Goal: Task Accomplishment & Management: Complete application form

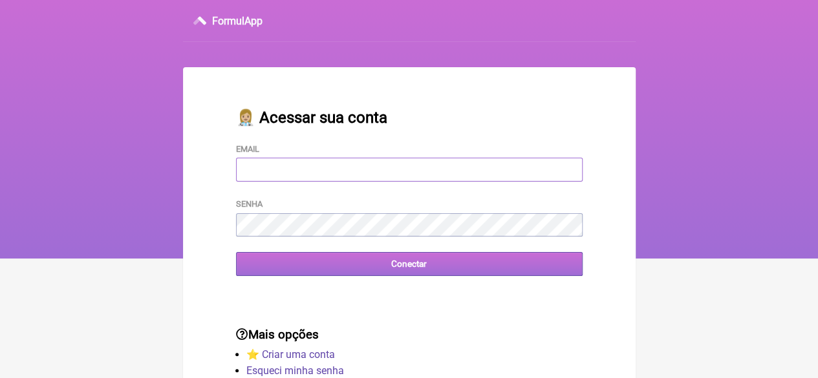
type input "[EMAIL_ADDRESS][DOMAIN_NAME]"
click at [336, 267] on input "Conectar" at bounding box center [409, 264] width 347 height 24
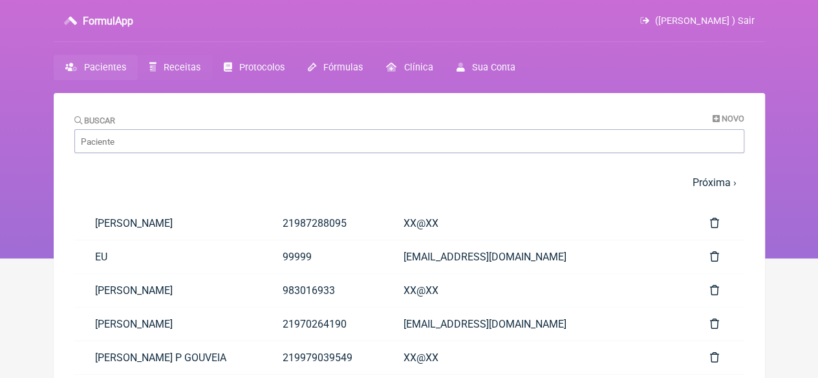
click at [160, 63] on link "Receitas" at bounding box center [175, 67] width 74 height 25
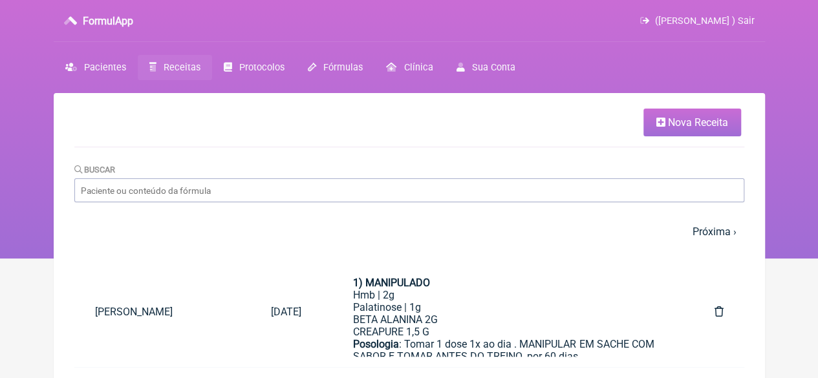
click at [668, 125] on span "Nova Receita" at bounding box center [698, 122] width 60 height 12
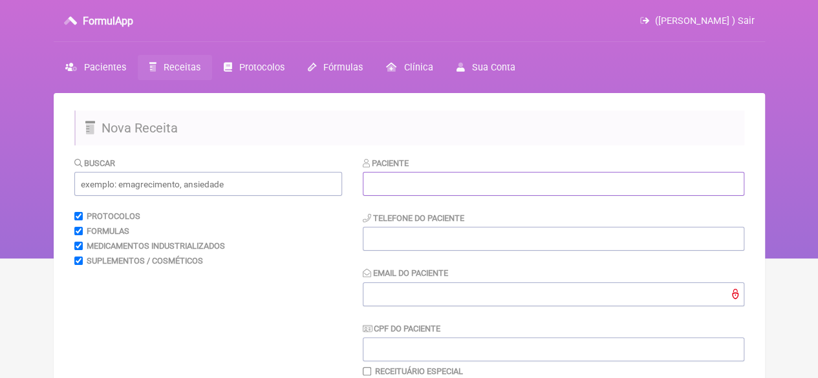
click at [457, 191] on input "text" at bounding box center [554, 184] width 382 height 24
paste input "[PERSON_NAME]"
type input "[PERSON_NAME]"
click at [423, 231] on input "tel" at bounding box center [554, 239] width 382 height 24
type input "21"
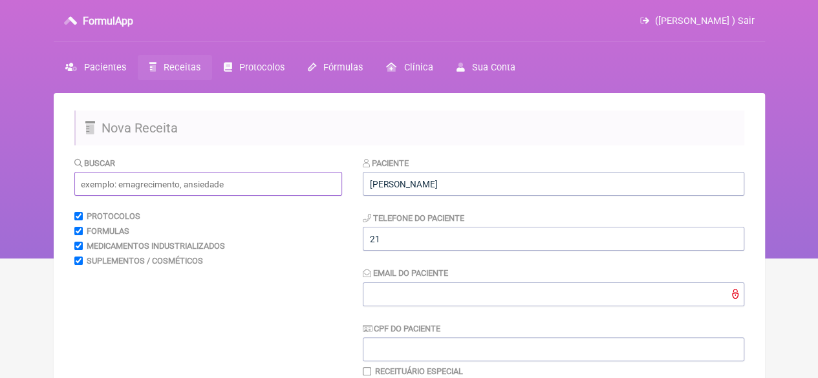
click at [216, 180] on input "text" at bounding box center [208, 184] width 268 height 24
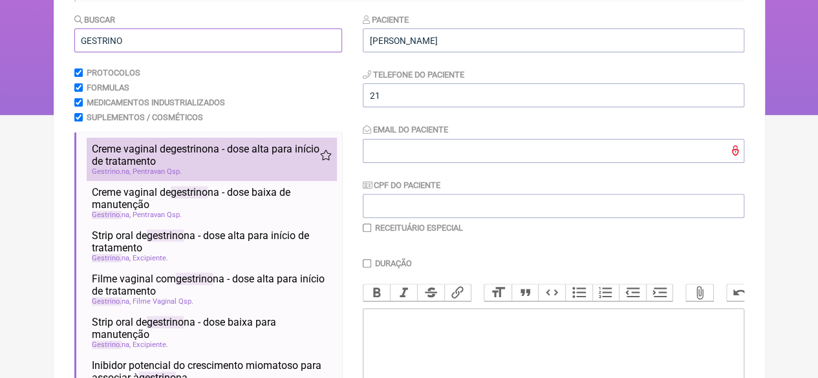
scroll to position [194, 0]
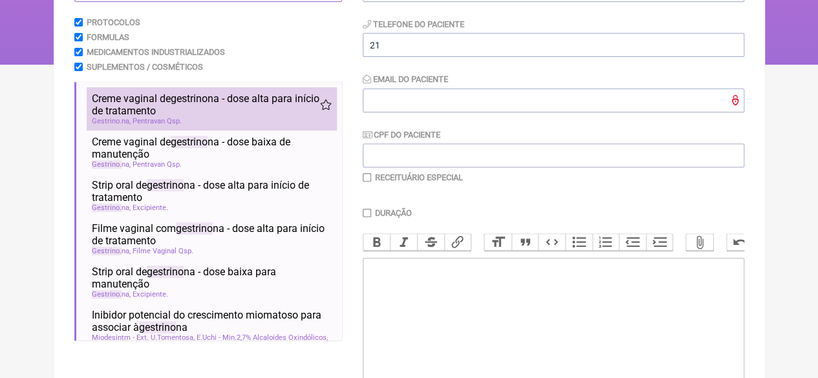
type input "GESTRINO"
click at [216, 117] on span "Creme vaginal de gestrino na - dose alta para início de tratamento" at bounding box center [206, 104] width 228 height 25
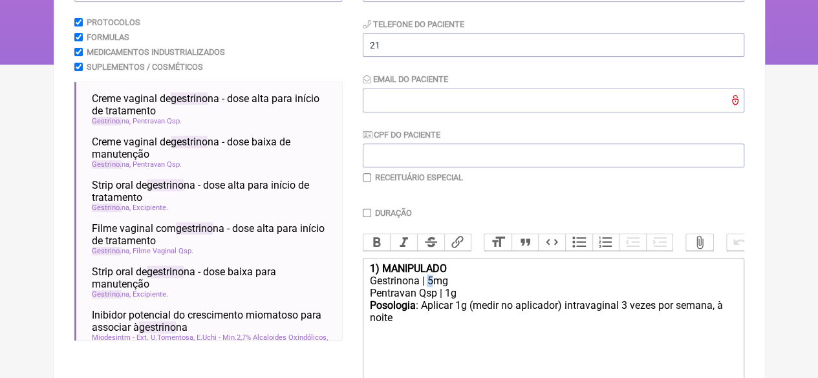
click at [428, 287] on div "Gestrinona | 5mg" at bounding box center [552, 281] width 367 height 12
type trix-editor "<div><strong>1) MANIPULADO</strong></div><div>Gestrinona | 3mg</div><div>Pentra…"
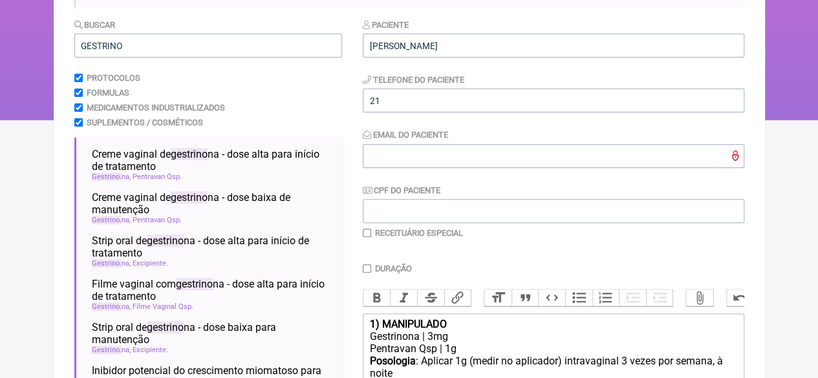
scroll to position [0, 0]
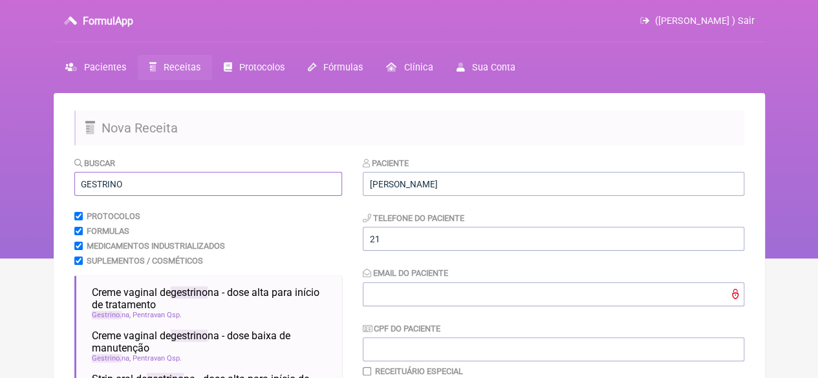
drag, startPoint x: 129, startPoint y: 184, endPoint x: 12, endPoint y: 188, distance: 117.8
click at [12, 188] on div "FormulApp ([PERSON_NAME] ) Sair [GEOGRAPHIC_DATA] Receitas Protocolos Fórmulas …" at bounding box center [409, 129] width 818 height 259
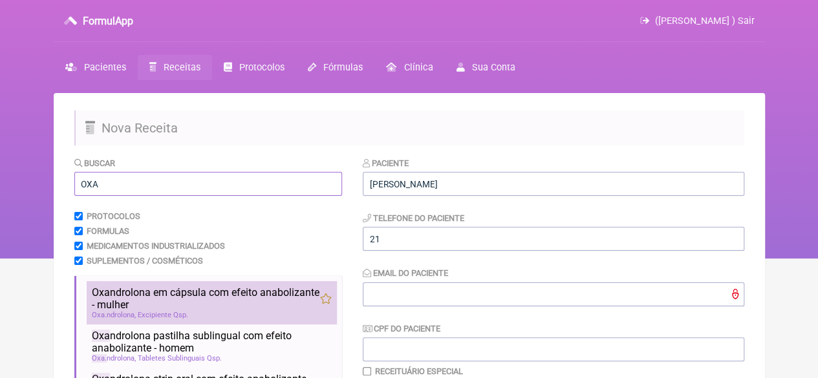
type input "OXA"
click at [174, 298] on span "Oxa ndrolona em cápsula com efeito anabolizante - mulher" at bounding box center [206, 299] width 228 height 25
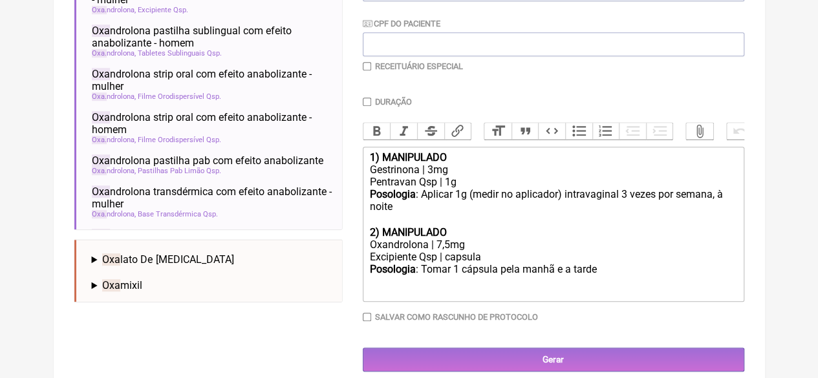
scroll to position [330, 0]
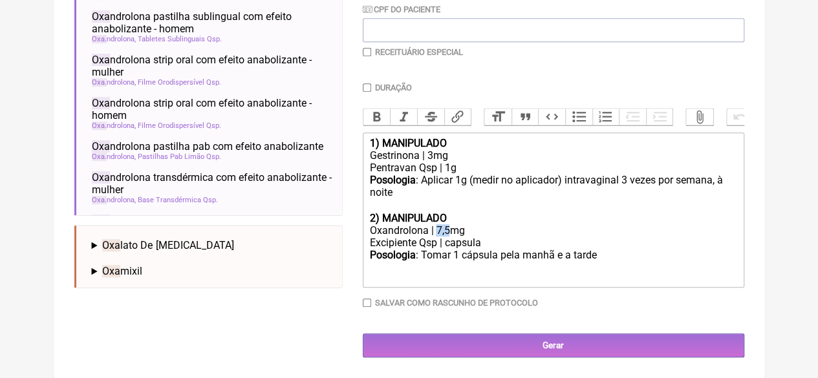
drag, startPoint x: 448, startPoint y: 233, endPoint x: 435, endPoint y: 235, distance: 13.1
click at [435, 235] on div "Oxandrolona | 7,5mg" at bounding box center [552, 230] width 367 height 12
click at [592, 256] on div "Posologia : Tomar 1 cápsula pela manhã e a tarde ㅤ" at bounding box center [552, 262] width 367 height 26
drag, startPoint x: 594, startPoint y: 256, endPoint x: 573, endPoint y: 260, distance: 21.7
click at [573, 260] on div "Posologia : Tomar 1 cápsula pela manhã e a tarde ㅤ" at bounding box center [552, 262] width 367 height 26
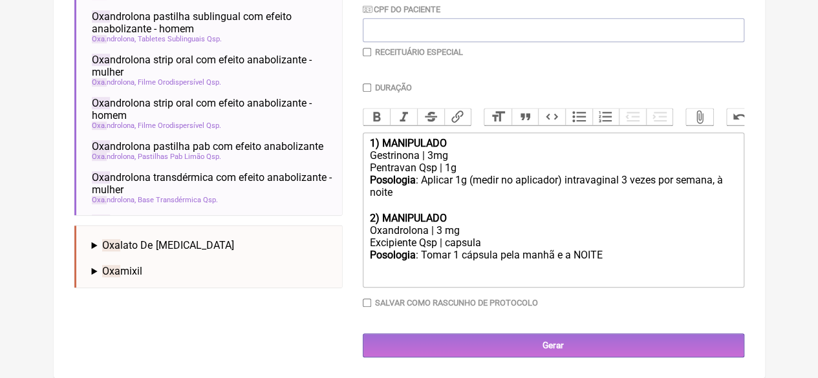
type trix-editor "<div><strong>1) MANIPULADO</strong></div><div>Gestrinona | 3mg</div><div>Pentra…"
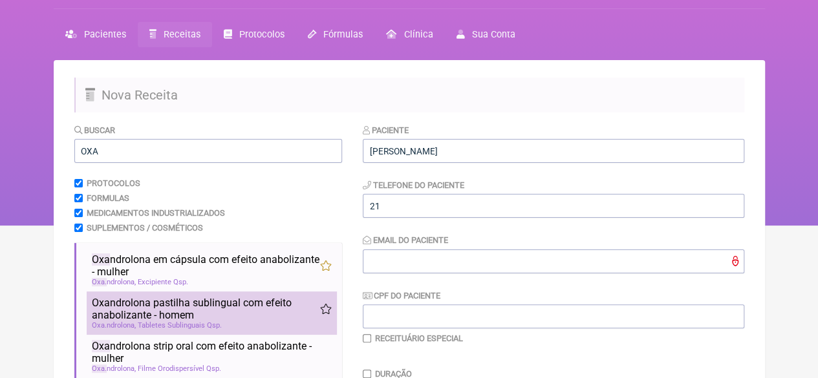
scroll to position [6, 0]
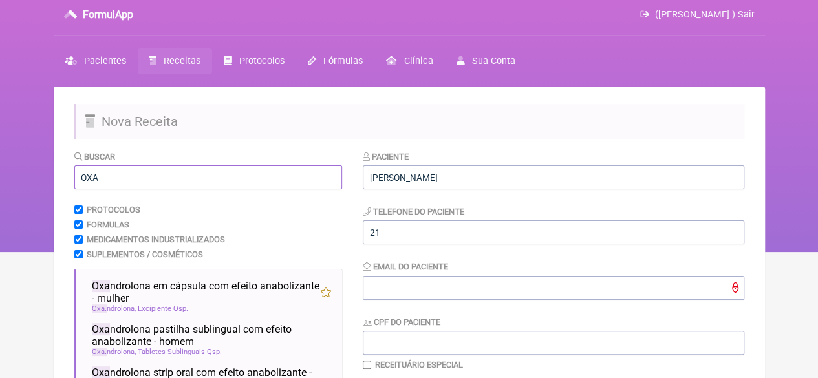
drag, startPoint x: 105, startPoint y: 181, endPoint x: 47, endPoint y: 181, distance: 58.9
click at [47, 181] on div "FormulApp ([PERSON_NAME] ) Sair [GEOGRAPHIC_DATA] Receitas Protocolos Fórmulas …" at bounding box center [409, 123] width 818 height 259
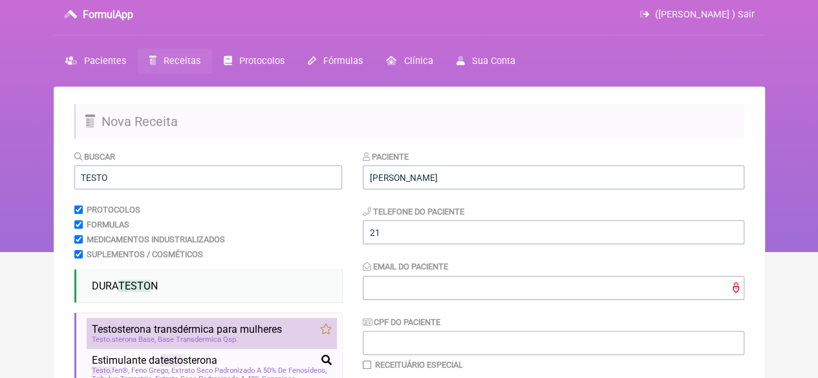
drag, startPoint x: 237, startPoint y: 331, endPoint x: 281, endPoint y: 324, distance: 44.6
click at [237, 331] on span "Testo sterona transdérmica para mulheres" at bounding box center [187, 329] width 190 height 12
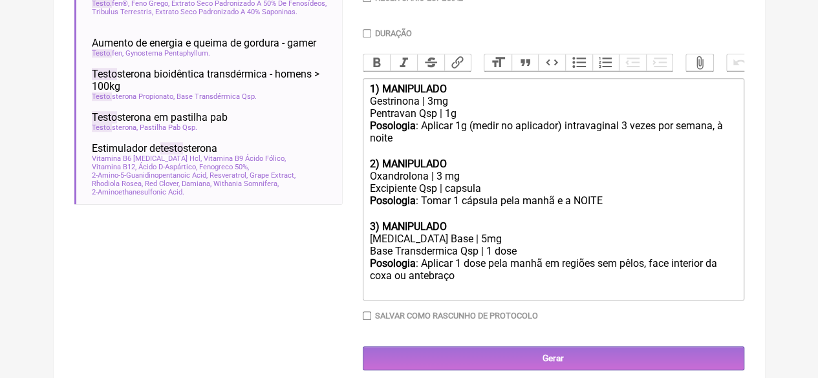
scroll to position [0, 0]
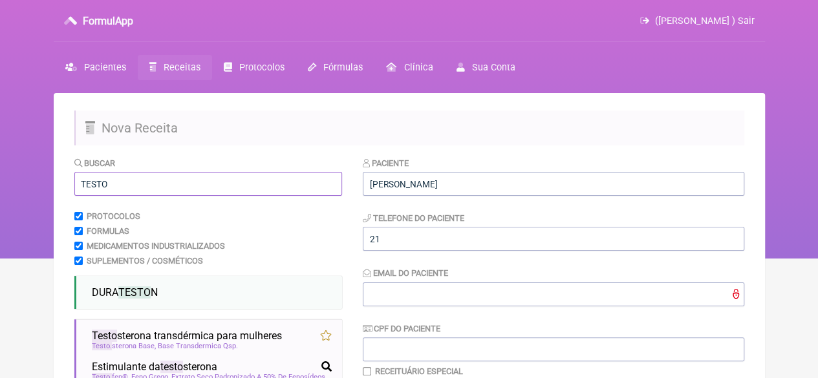
drag, startPoint x: 107, startPoint y: 179, endPoint x: 19, endPoint y: 187, distance: 88.9
click at [19, 187] on div "FormulApp ([PERSON_NAME] ) Sair [GEOGRAPHIC_DATA] Receitas Protocolos Fórmulas …" at bounding box center [409, 129] width 818 height 259
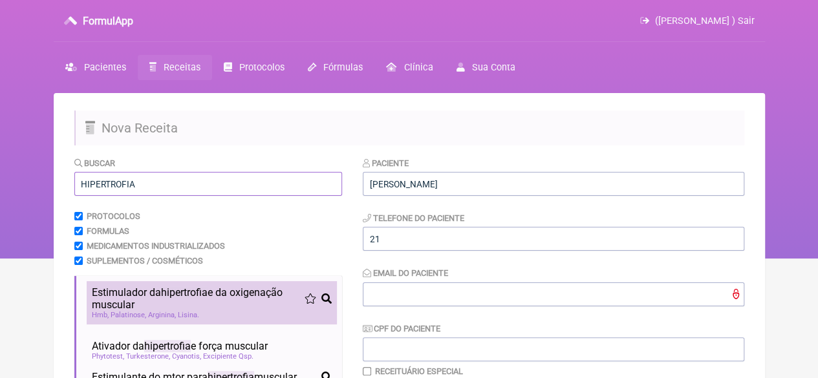
type input "HIPERTROFIA"
click at [171, 309] on span "Estimulador da hipertrofia e da oxigenação muscular" at bounding box center [198, 299] width 213 height 25
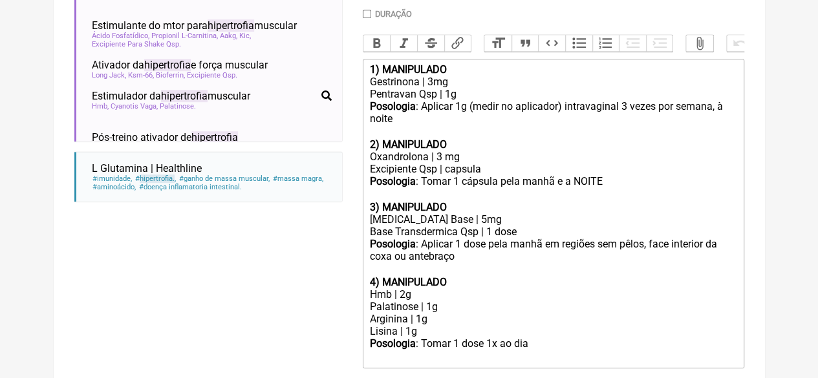
scroll to position [490, 0]
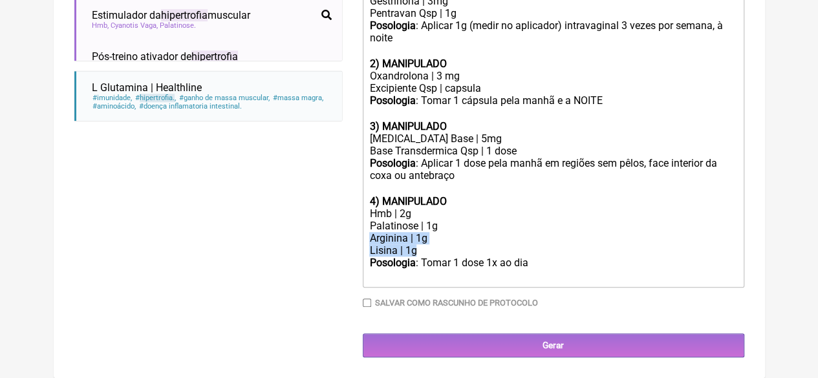
drag, startPoint x: 422, startPoint y: 248, endPoint x: 380, endPoint y: 272, distance: 48.7
click at [354, 239] on form "Buscar HIPERTROFIA Protocolos Formulas Medicamentos Industrializados Suplemento…" at bounding box center [409, 19] width 670 height 675
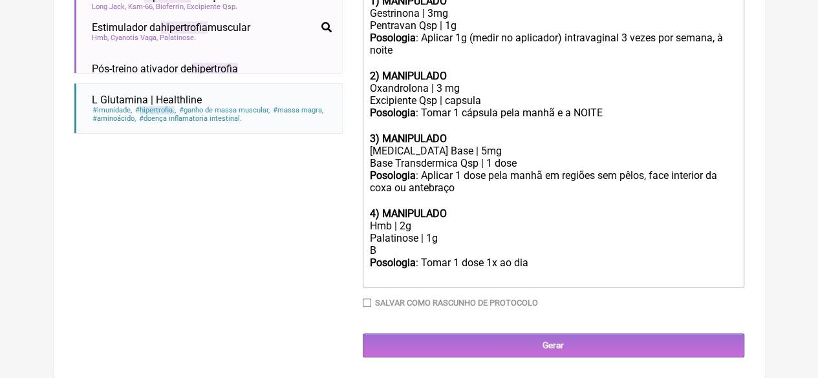
scroll to position [477, 0]
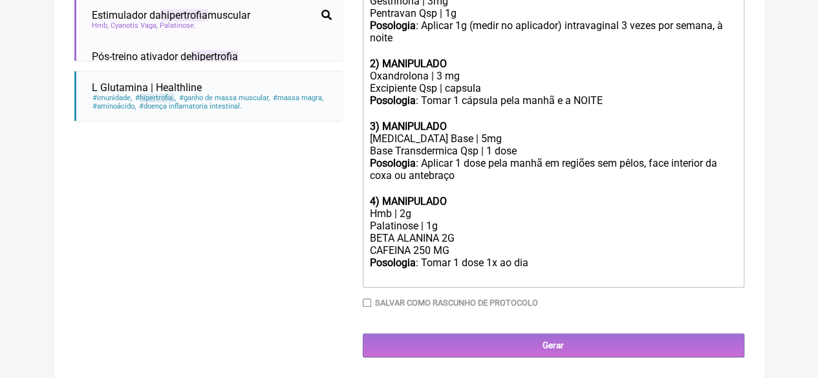
click at [528, 274] on div "Posologia : Tomar 1 dose 1x ao dia ㅤ" at bounding box center [552, 270] width 367 height 26
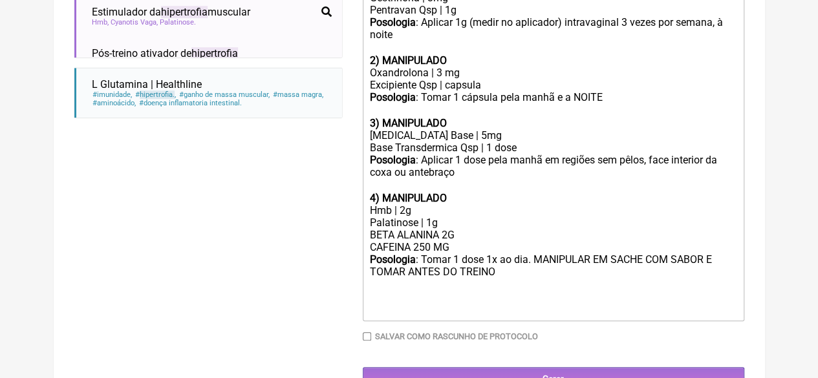
type trix-editor "<div><strong>1) MANIPULADO</strong></div><div>Gestrinona | 3mg</div><div>Pentra…"
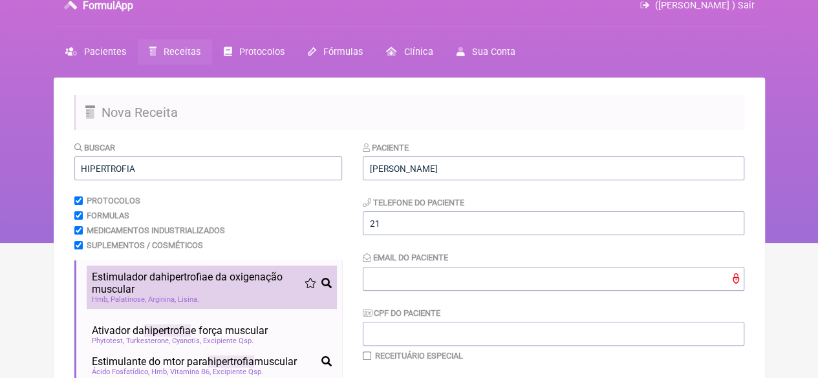
scroll to position [0, 0]
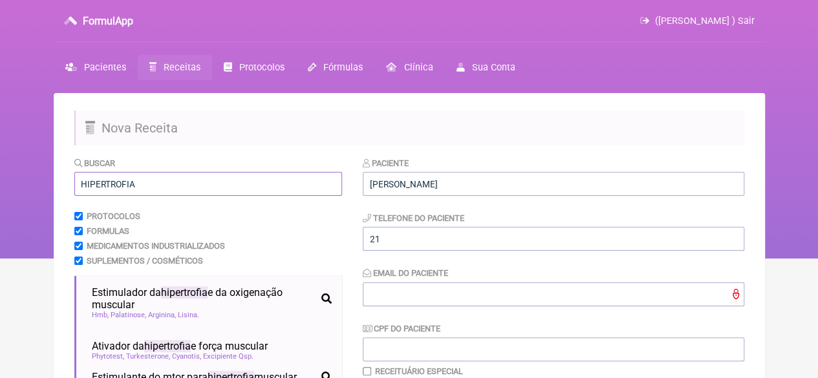
drag, startPoint x: 136, startPoint y: 186, endPoint x: 0, endPoint y: 187, distance: 135.8
click at [0, 187] on div "FormulApp ([PERSON_NAME] ) Sair [GEOGRAPHIC_DATA] Receitas Protocolos Fórmulas …" at bounding box center [409, 129] width 818 height 259
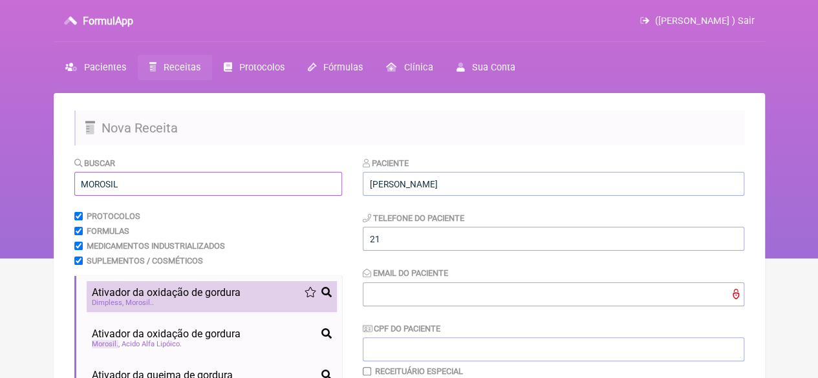
type input "MOROSIL"
click at [141, 303] on span "Morosil" at bounding box center [138, 303] width 27 height 8
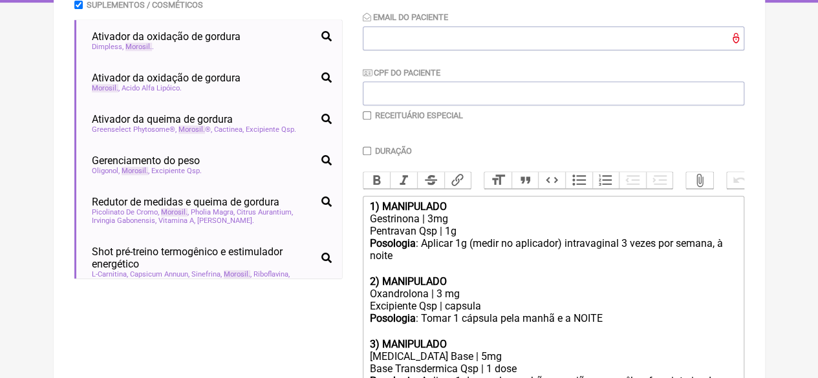
scroll to position [257, 0]
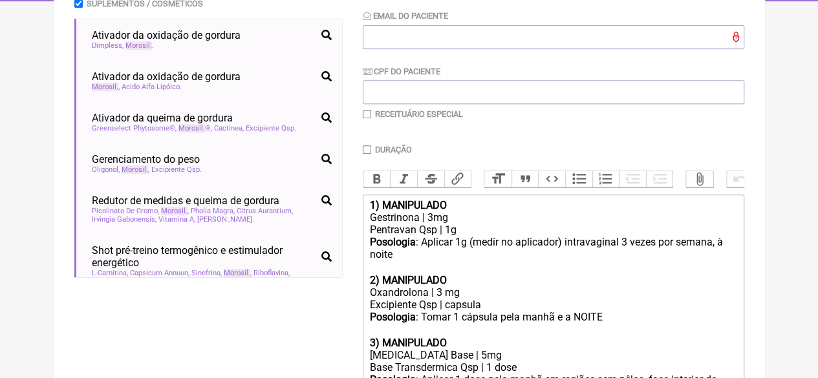
drag, startPoint x: 202, startPoint y: 84, endPoint x: 353, endPoint y: 103, distance: 152.6
click at [202, 83] on span "Ativador da oxidação de gordura" at bounding box center [166, 76] width 149 height 12
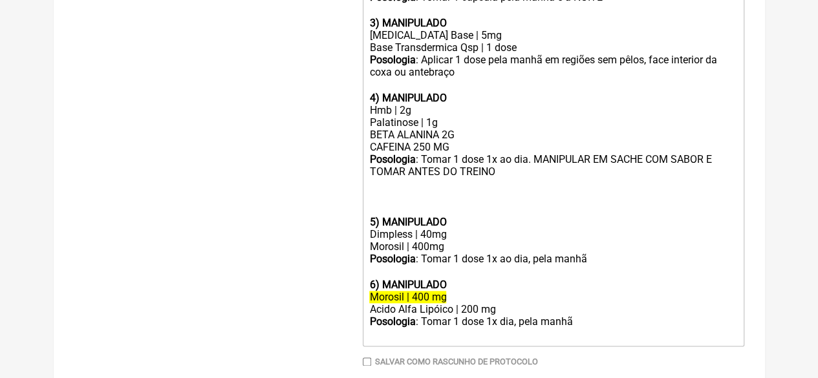
scroll to position [655, 0]
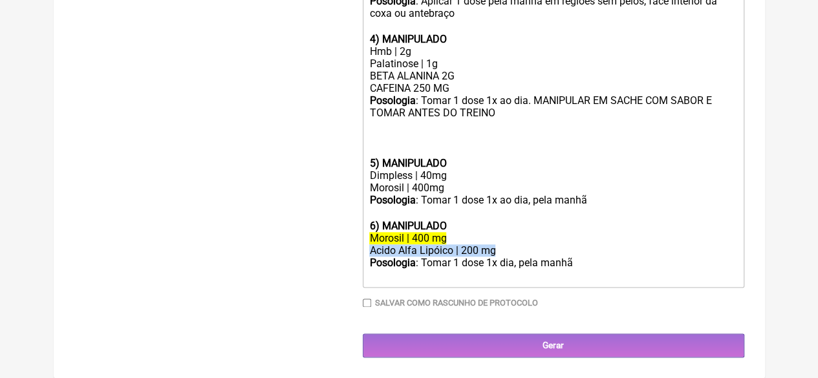
drag, startPoint x: 501, startPoint y: 251, endPoint x: 356, endPoint y: 255, distance: 145.0
copy div "Acido Alfa Lipóico | 200 mg"
click at [444, 194] on div "Posologia : Tomar 1 dose 1x ao dia, pela manhã ㅤ" at bounding box center [552, 207] width 367 height 26
click at [450, 191] on div "Morosil | 400mg" at bounding box center [552, 188] width 367 height 12
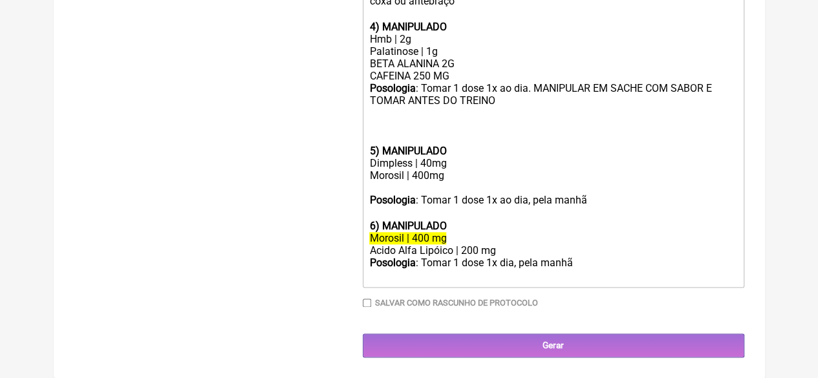
paste trix-editor "Acido Alfa Lipóico | 200 mg"
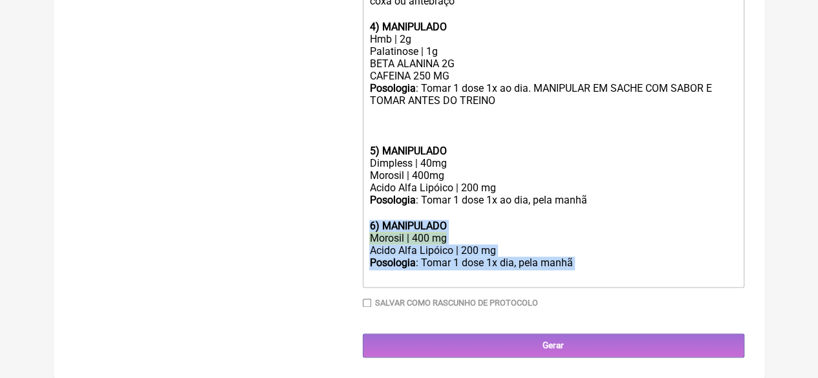
drag, startPoint x: 589, startPoint y: 278, endPoint x: 342, endPoint y: 236, distance: 250.6
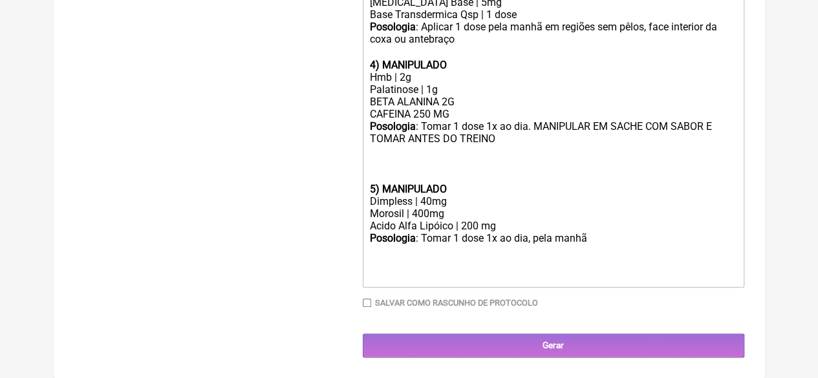
scroll to position [629, 0]
click at [422, 201] on div "Dimpless | 40mg" at bounding box center [552, 201] width 367 height 12
drag, startPoint x: 369, startPoint y: 187, endPoint x: 376, endPoint y: 199, distance: 14.0
click at [369, 187] on trix-editor "1) MANIPULADO Gestrinona | 3mg Pentravan Qsp | 1g Posologia : Aplicar 1g (medir…" at bounding box center [554, 65] width 382 height 446
type trix-editor "<lor><ipsumd>6) SITAMETCON</adipis></eli><sed>Doeiusmodt | 6in</utl><etd>Magnaa…"
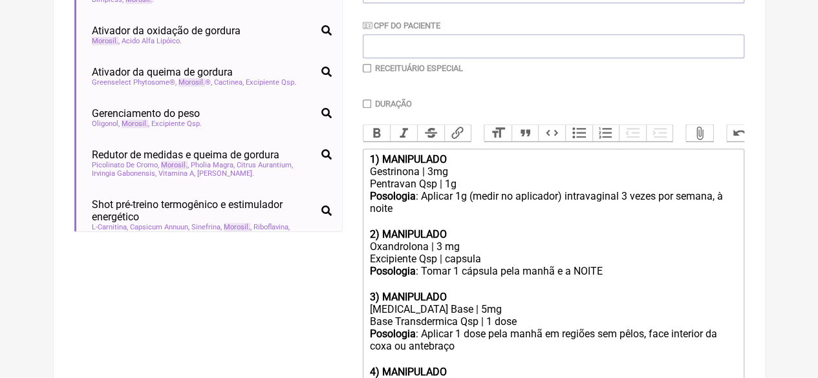
scroll to position [292, 0]
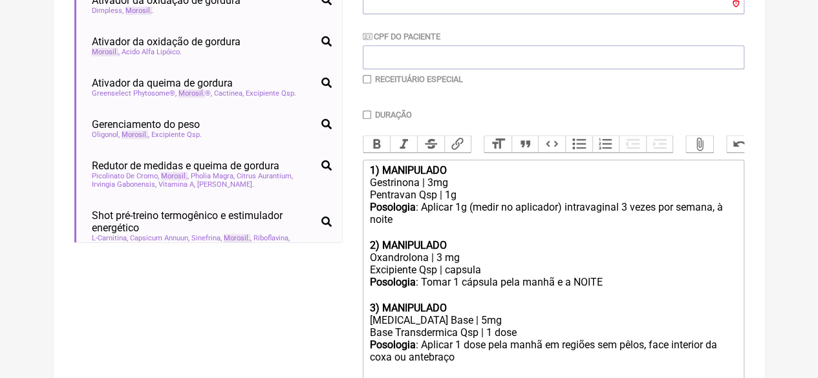
click at [366, 80] on input "checkbox" at bounding box center [367, 79] width 8 height 8
checkbox input "true"
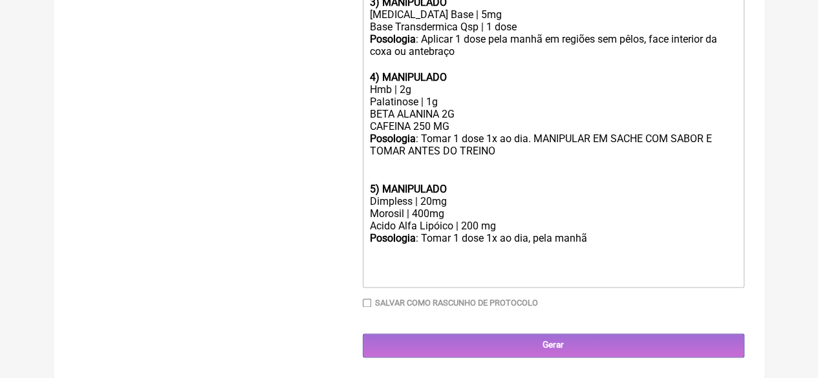
scroll to position [781, 0]
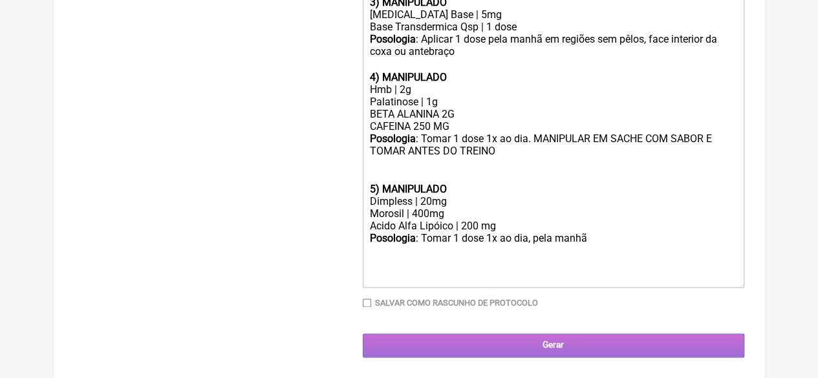
click at [554, 345] on input "Gerar" at bounding box center [554, 346] width 382 height 24
type input "X@X"
drag, startPoint x: 507, startPoint y: 351, endPoint x: 482, endPoint y: 355, distance: 25.5
click at [506, 351] on input "Gerar" at bounding box center [554, 346] width 382 height 24
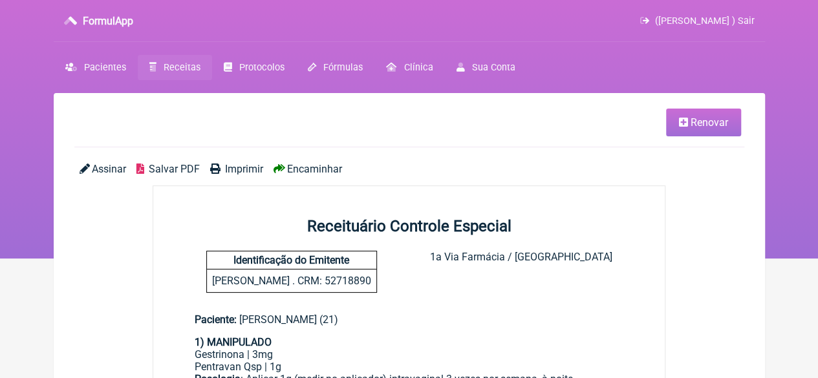
click at [244, 168] on span "Imprimir" at bounding box center [244, 169] width 38 height 12
